Goal: Find specific page/section: Find specific page/section

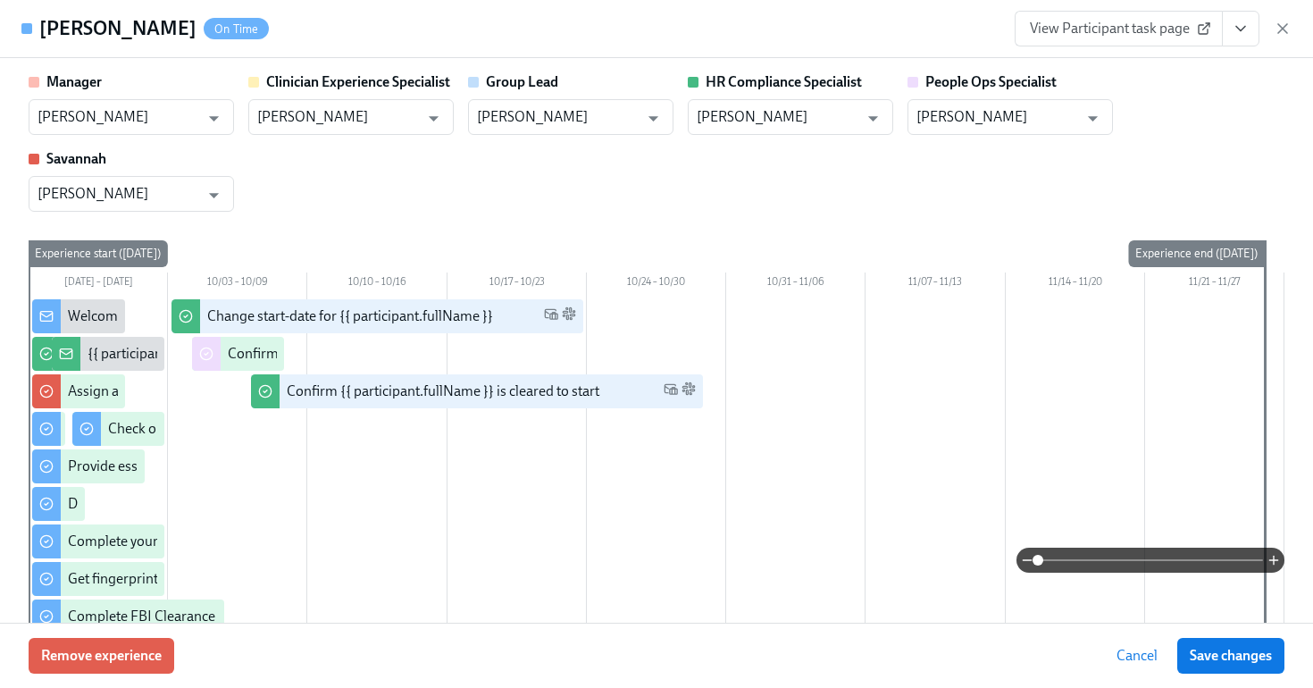
scroll to position [0, 23863]
click at [62, 38] on h4 "[PERSON_NAME]" at bounding box center [117, 28] width 157 height 27
click at [40, 20] on h4 "[PERSON_NAME]" at bounding box center [117, 28] width 157 height 27
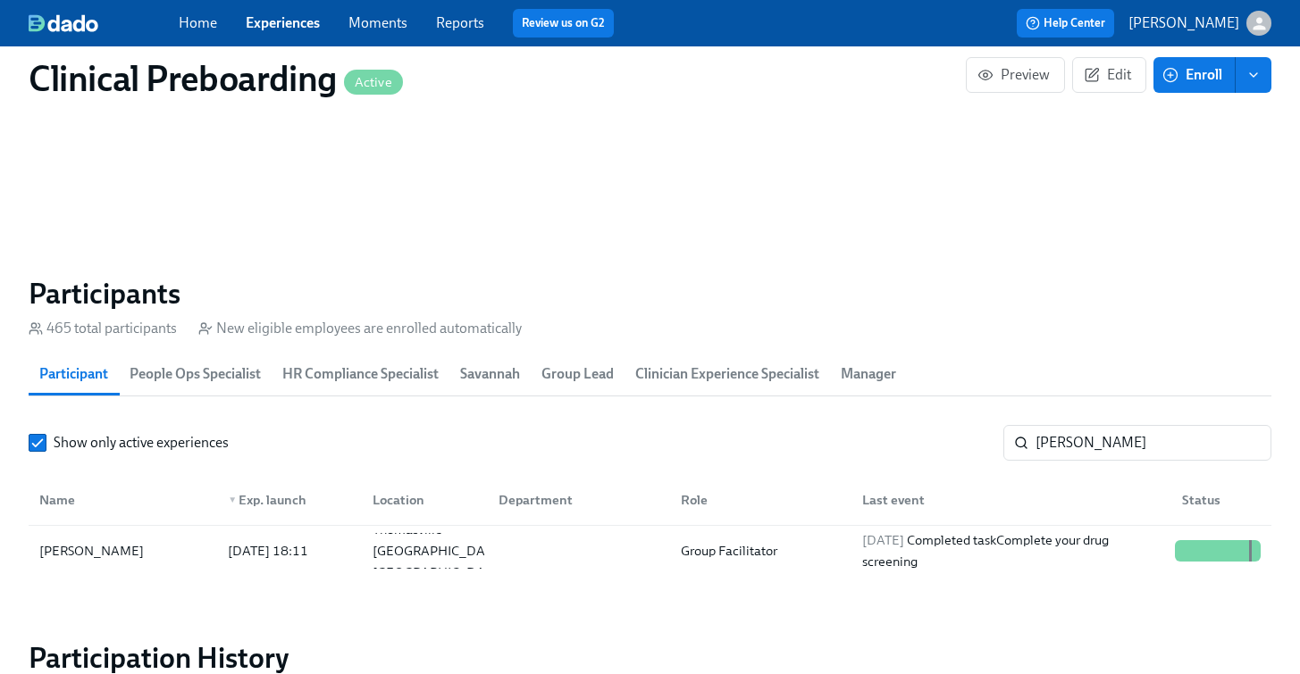
scroll to position [0, 23850]
click at [288, 29] on link "Experiences" at bounding box center [283, 22] width 74 height 17
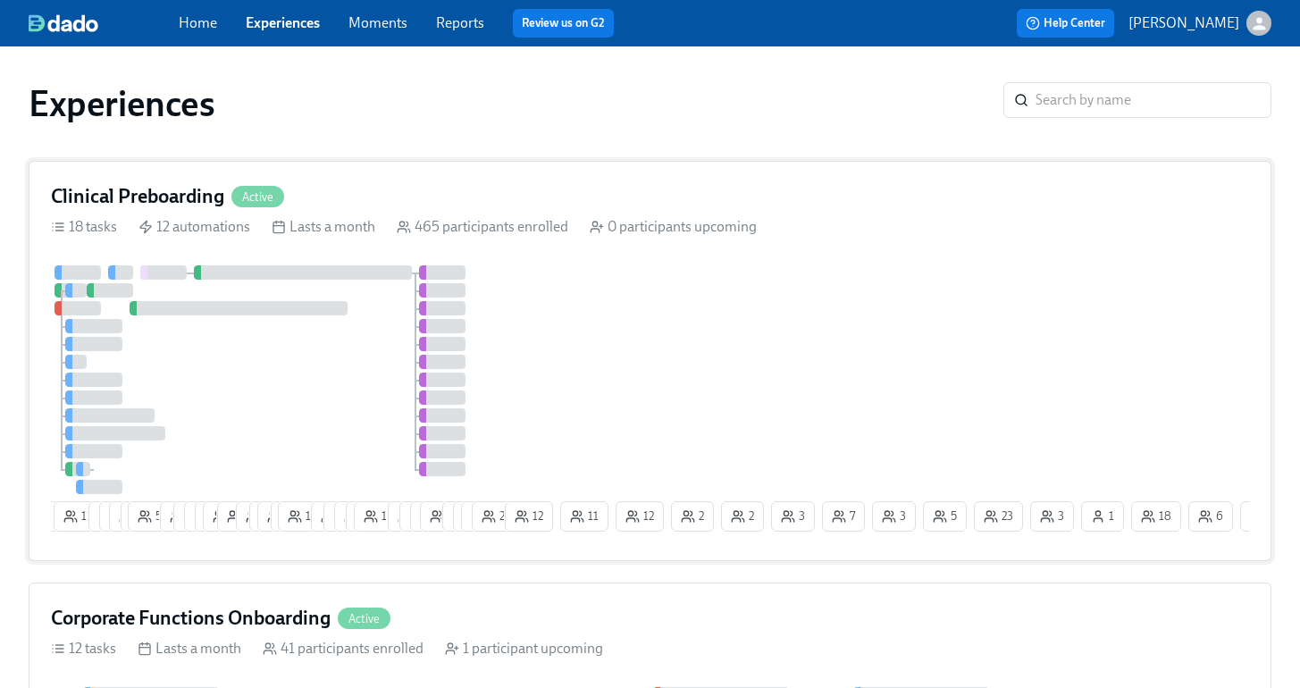
click at [669, 339] on div "9 11 7 4 6 5 55 10 6 9 9 18 2 11 2 14 2 16 12 6 6 3 12 8 1 5 8 4 2 23 21 12 11 …" at bounding box center [650, 401] width 1198 height 273
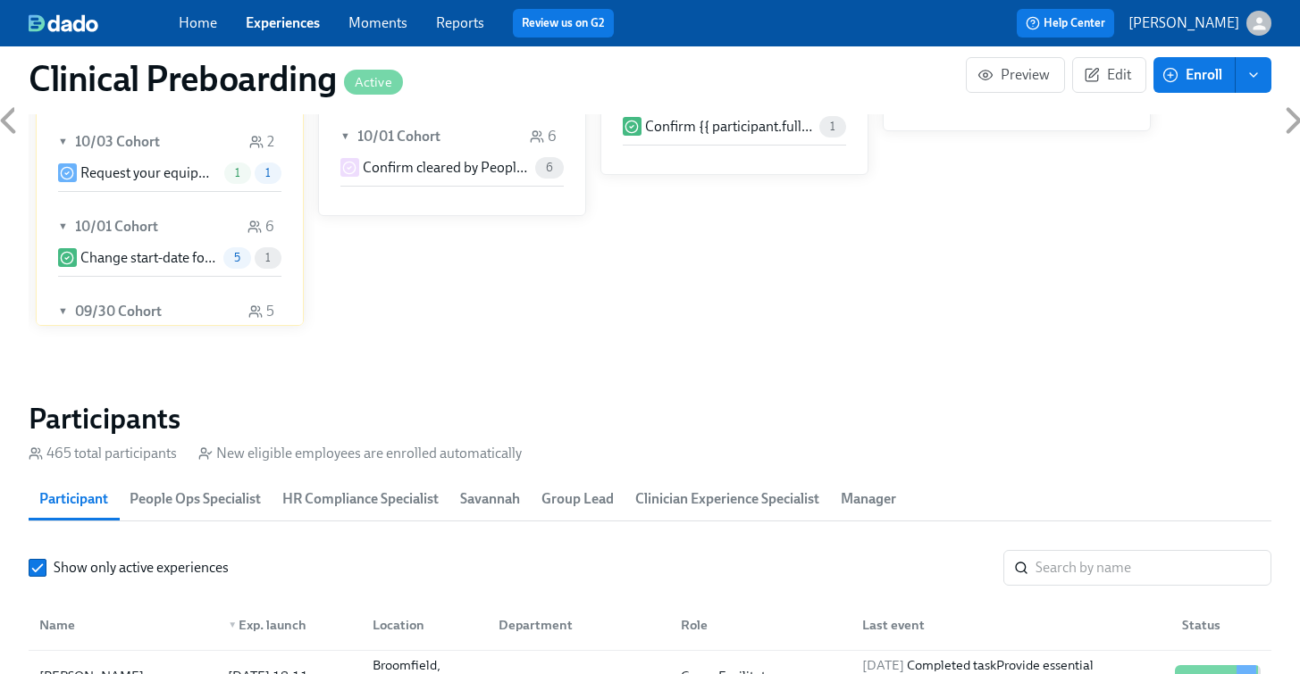
scroll to position [1635, 0]
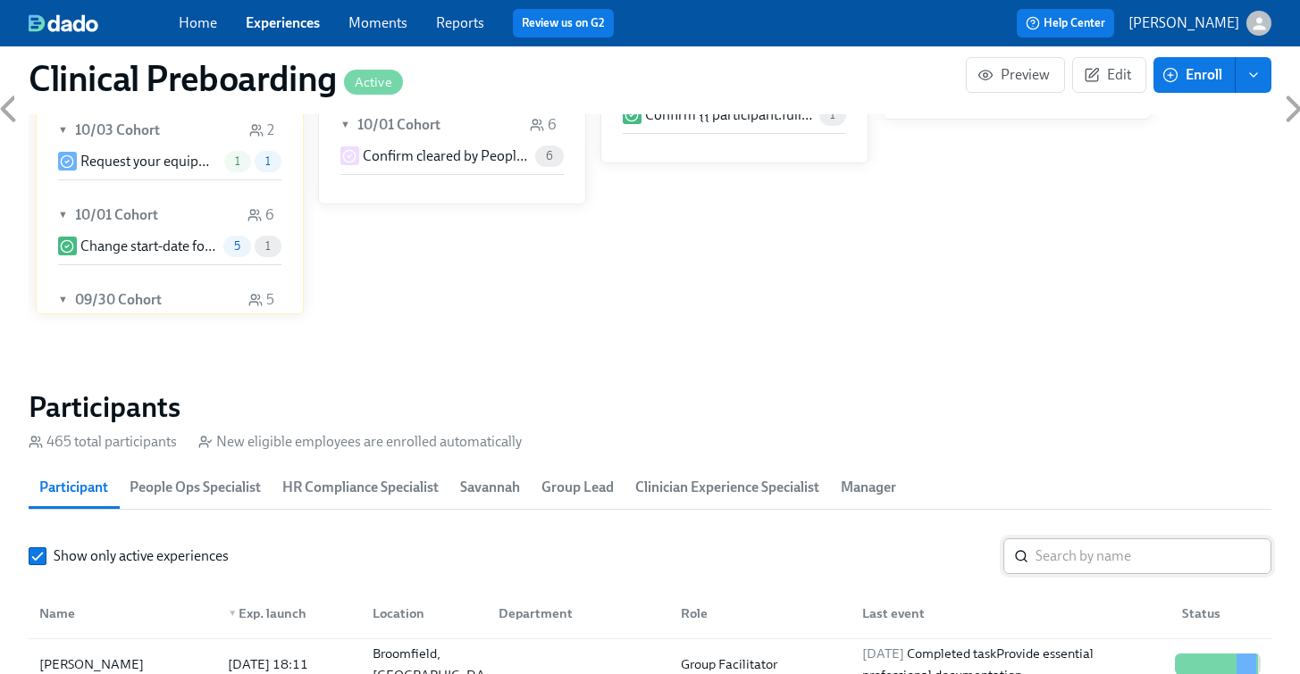
click at [1074, 558] on input "search" at bounding box center [1153, 557] width 236 height 36
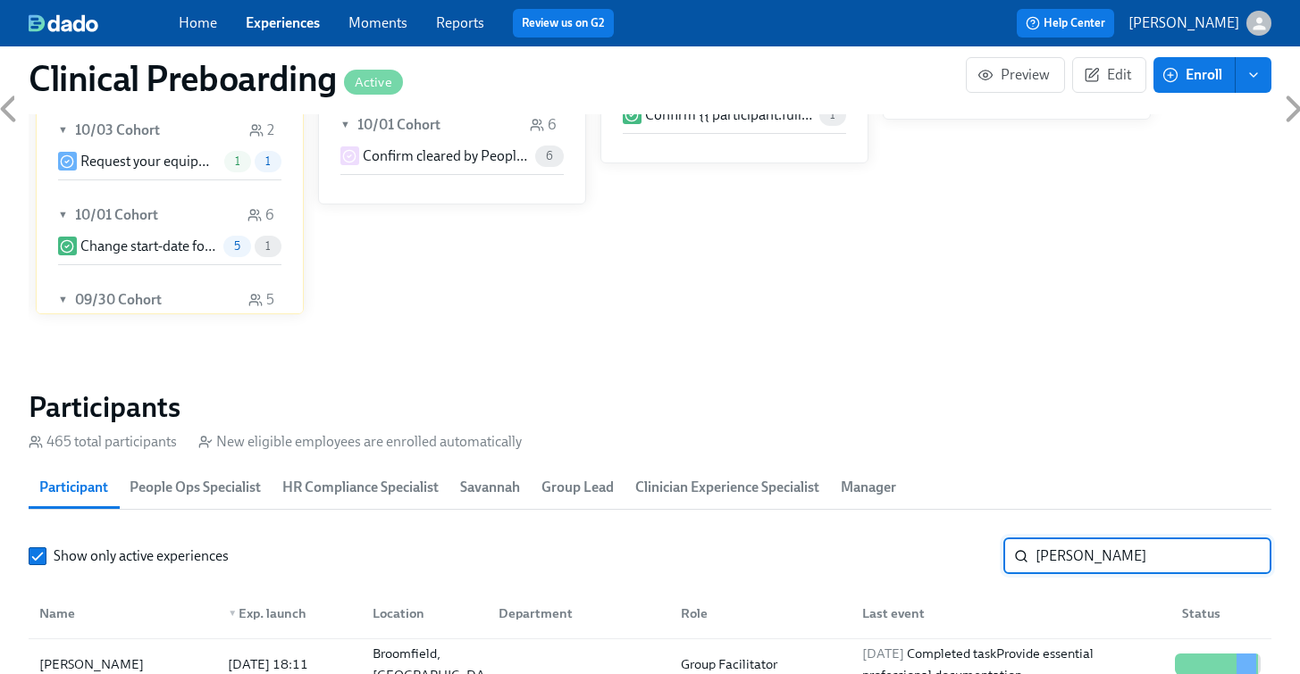
type input "[PERSON_NAME]"
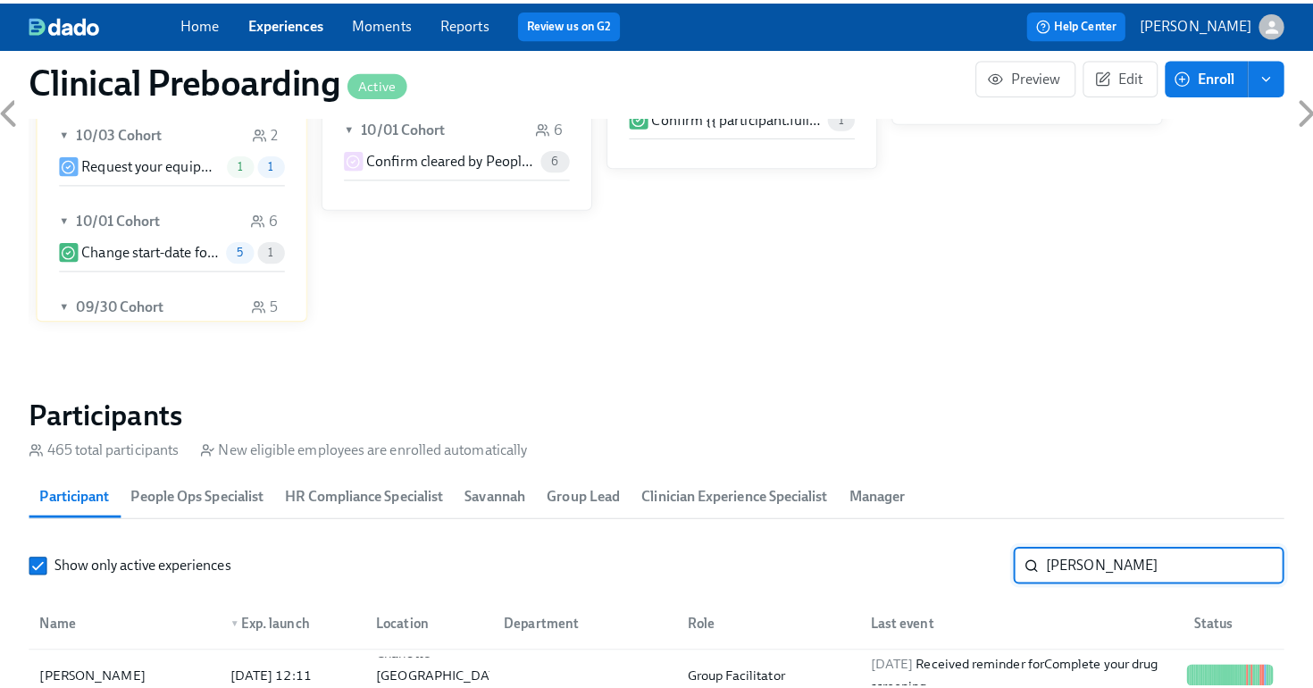
scroll to position [1858, 0]
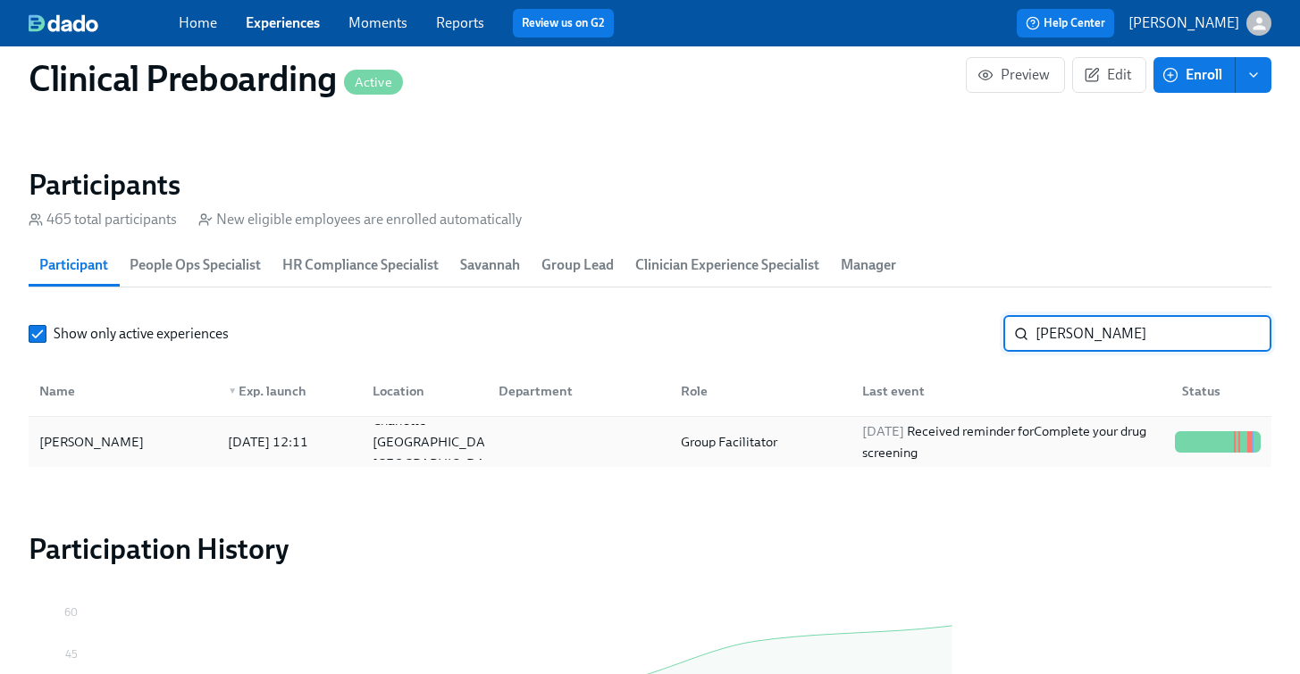
click at [1225, 450] on div at bounding box center [1226, 441] width 3 height 21
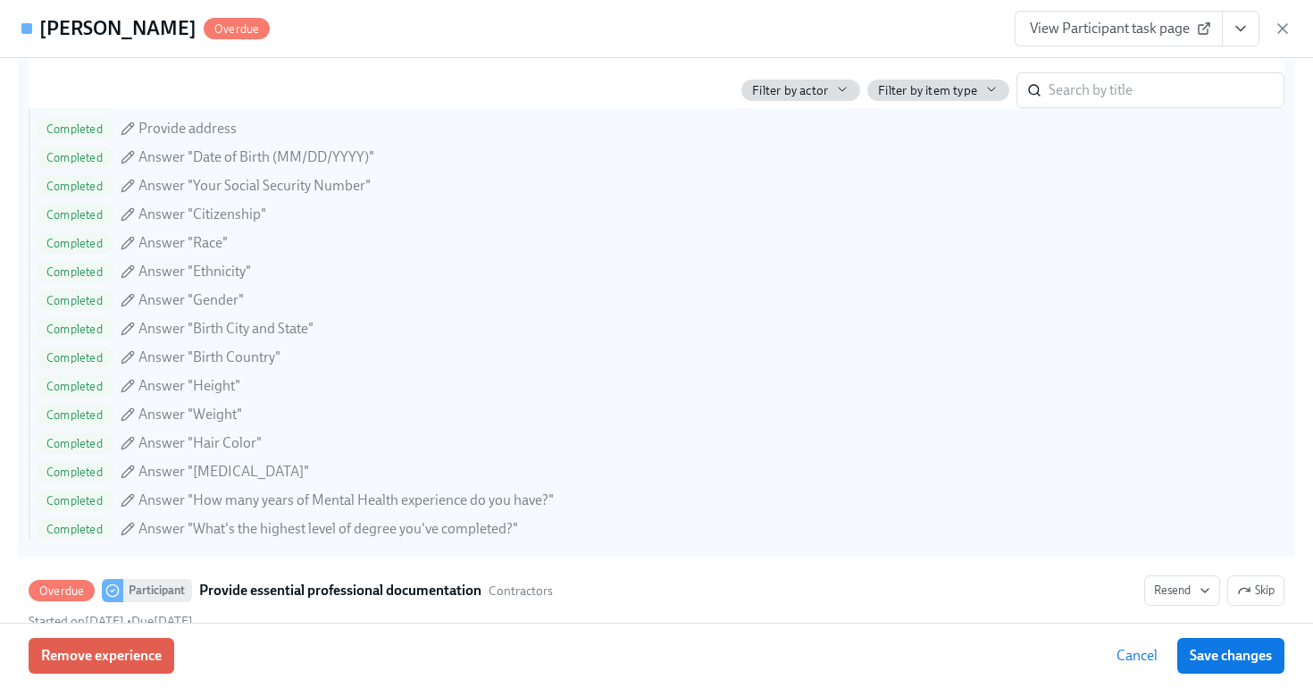
scroll to position [1631, 0]
